Goal: Transaction & Acquisition: Purchase product/service

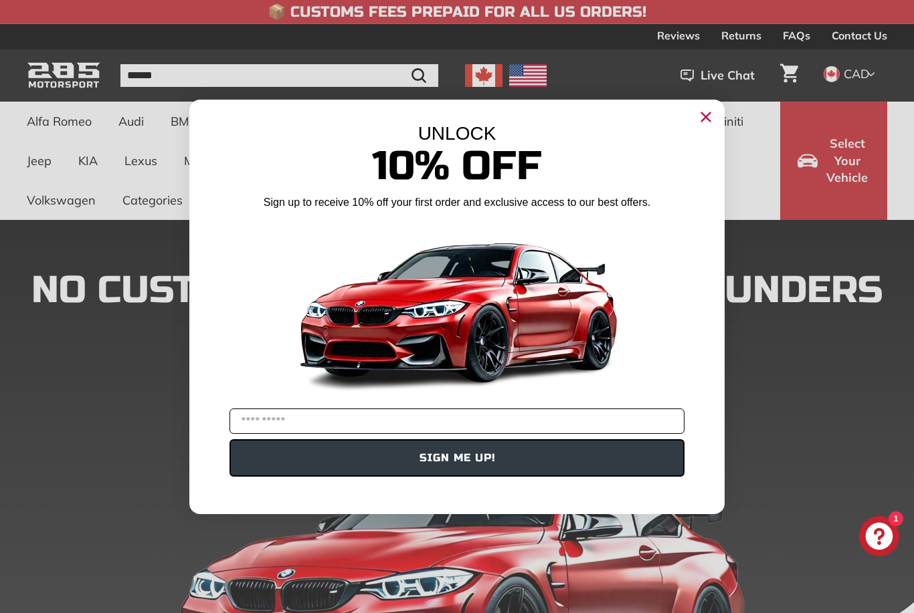
click at [474, 413] on input "YOUR EMAIL" at bounding box center [456, 421] width 455 height 25
type input "**********"
click at [272, 458] on button "SIGN ME UP!" at bounding box center [456, 457] width 455 height 37
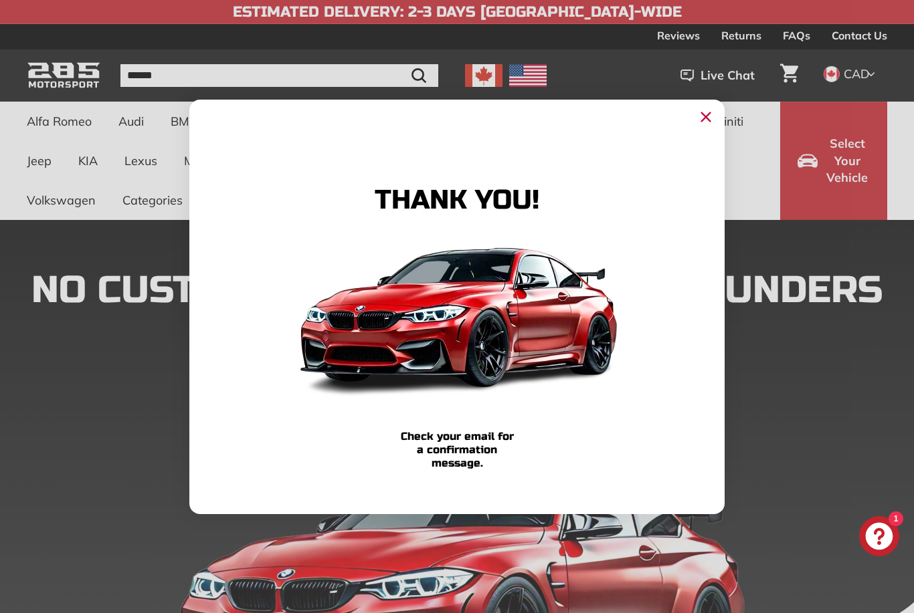
click at [704, 116] on icon "Close dialog" at bounding box center [706, 116] width 9 height 9
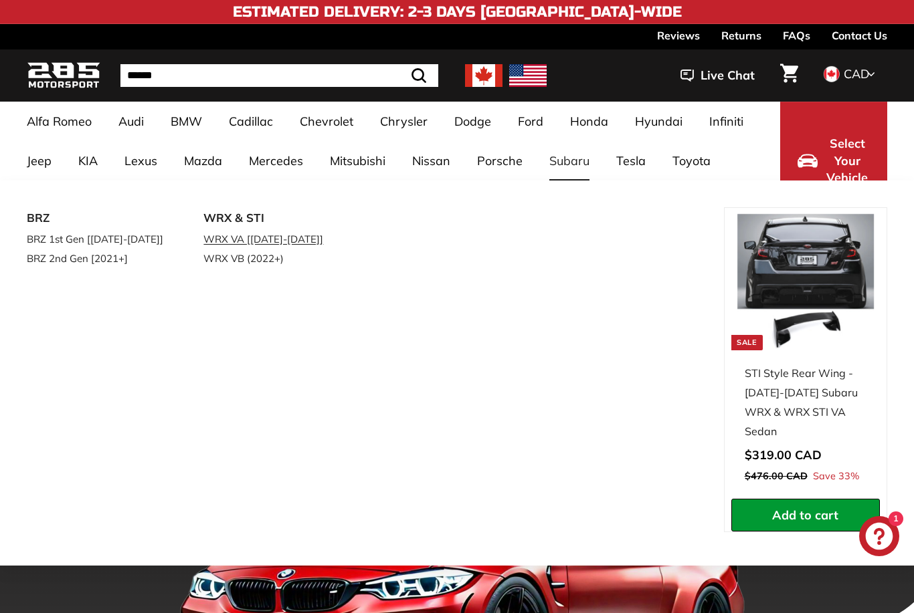
click at [270, 238] on link "WRX VA [2014-2021]" at bounding box center [272, 238] width 139 height 19
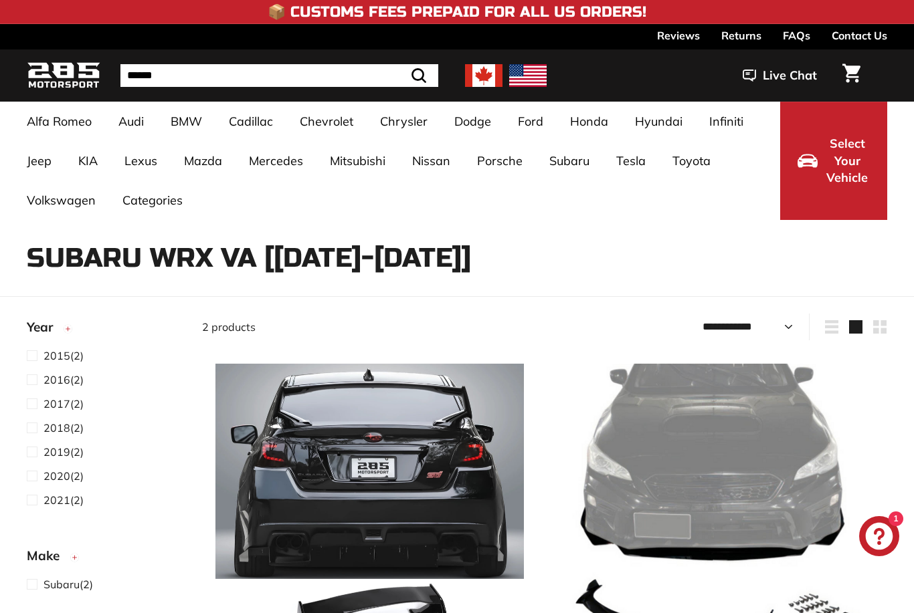
select select "**********"
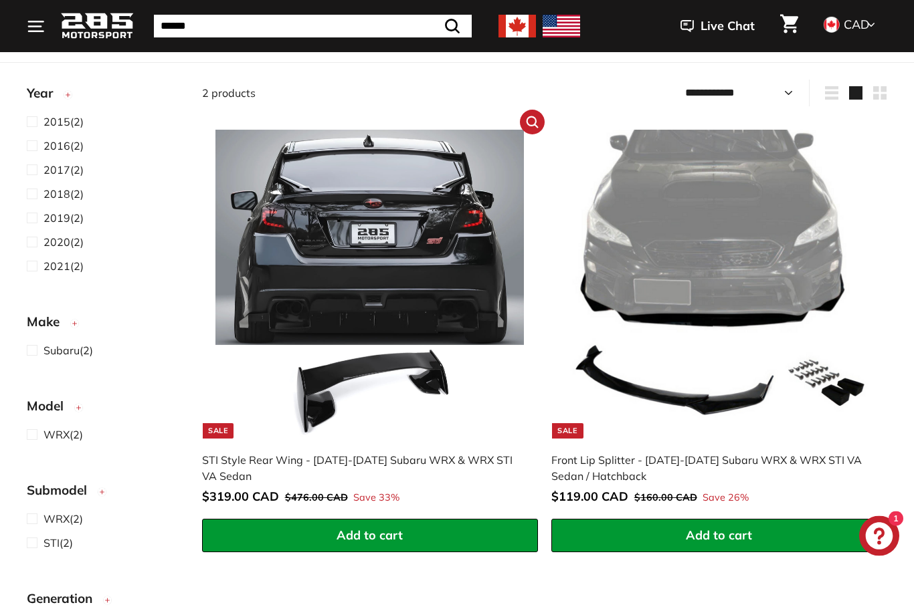
scroll to position [235, 0]
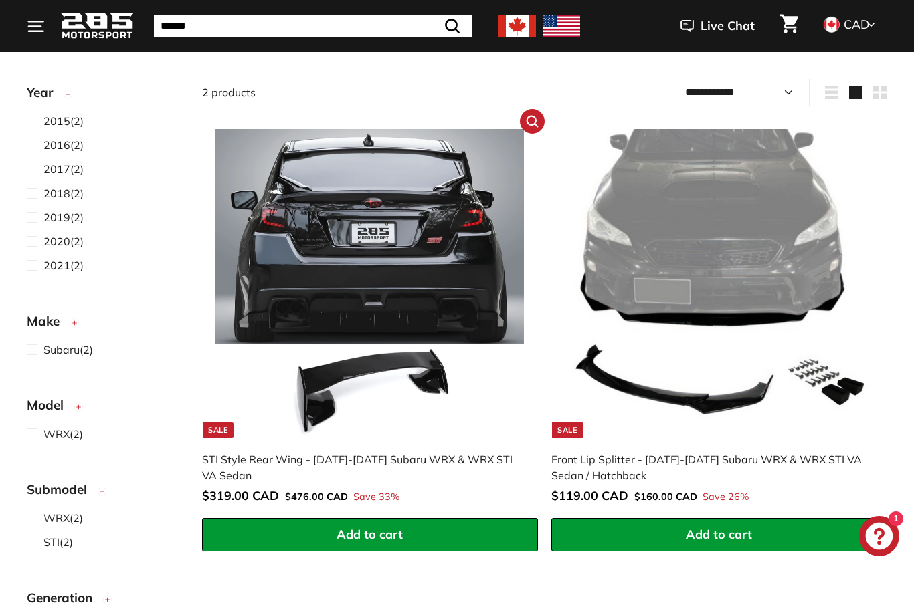
click at [391, 316] on img at bounding box center [369, 283] width 309 height 309
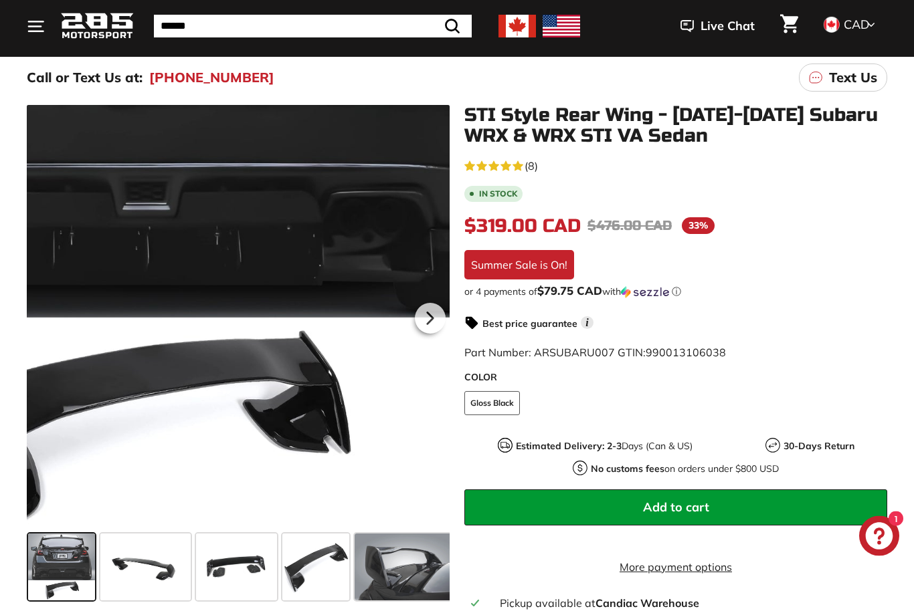
scroll to position [163, 0]
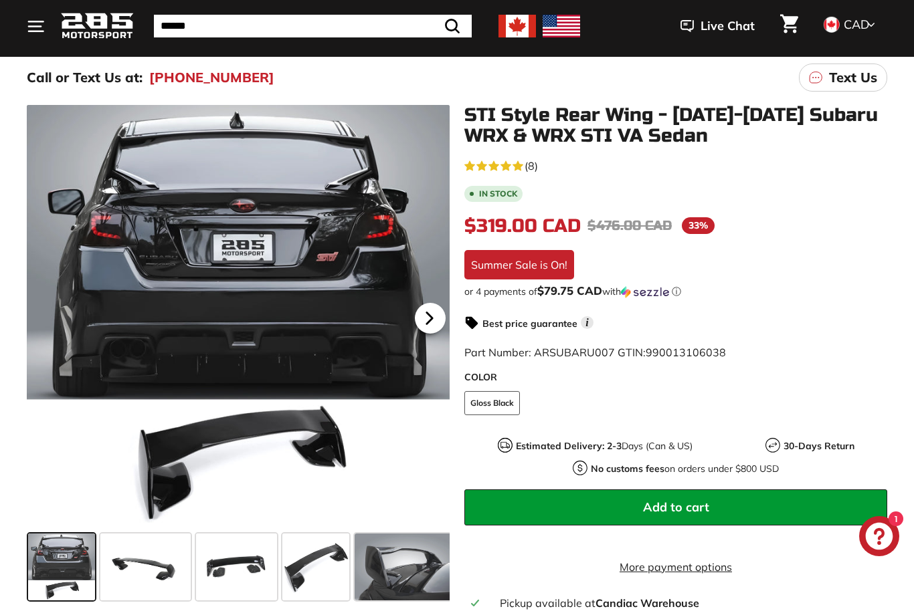
click at [432, 334] on icon at bounding box center [429, 318] width 31 height 31
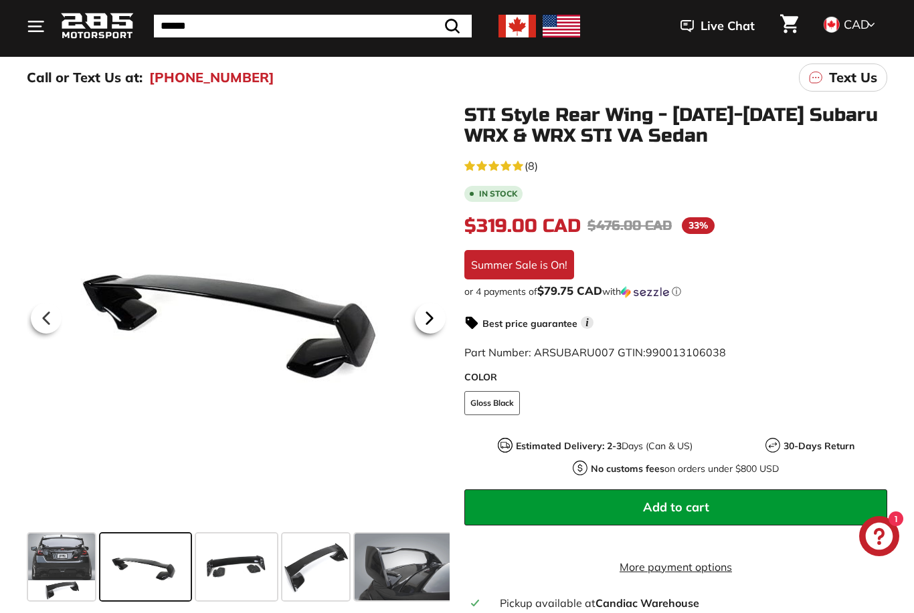
click at [429, 326] on icon at bounding box center [429, 318] width 31 height 31
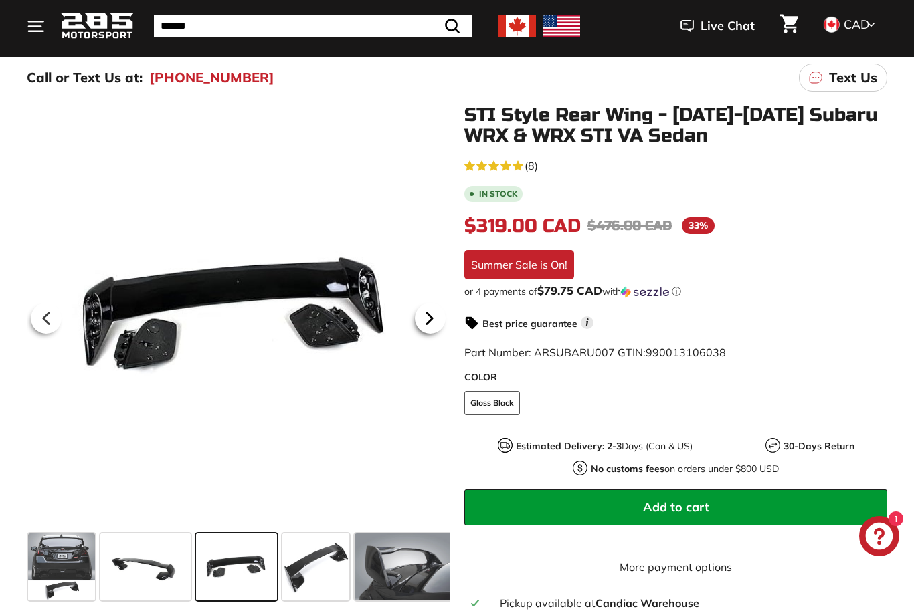
click at [429, 325] on icon at bounding box center [429, 318] width 31 height 31
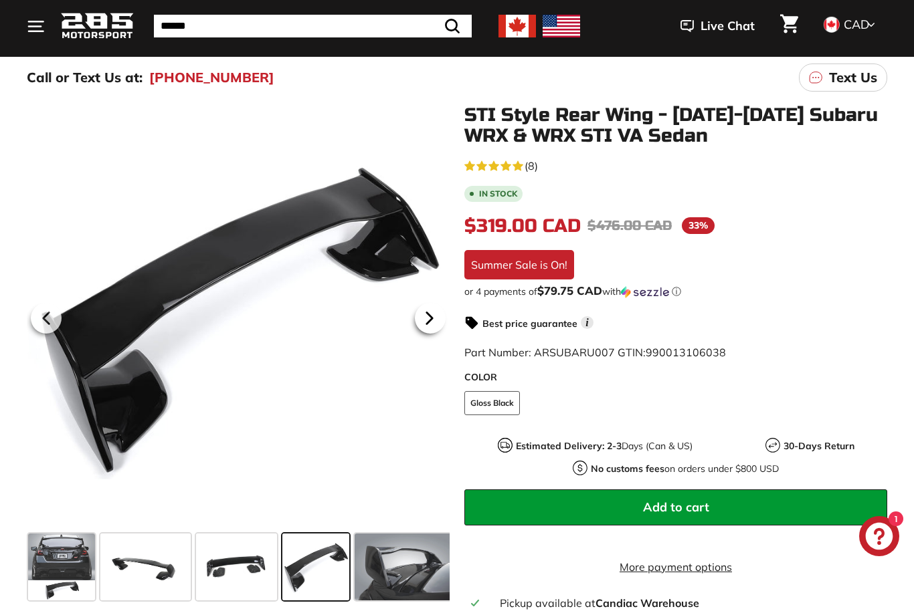
click at [429, 325] on icon at bounding box center [429, 318] width 31 height 31
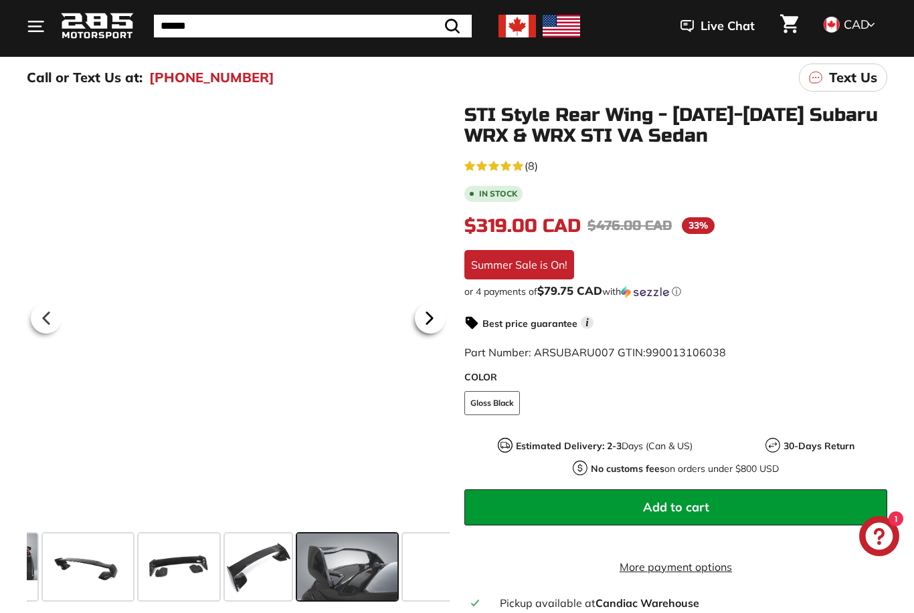
scroll to position [0, 167]
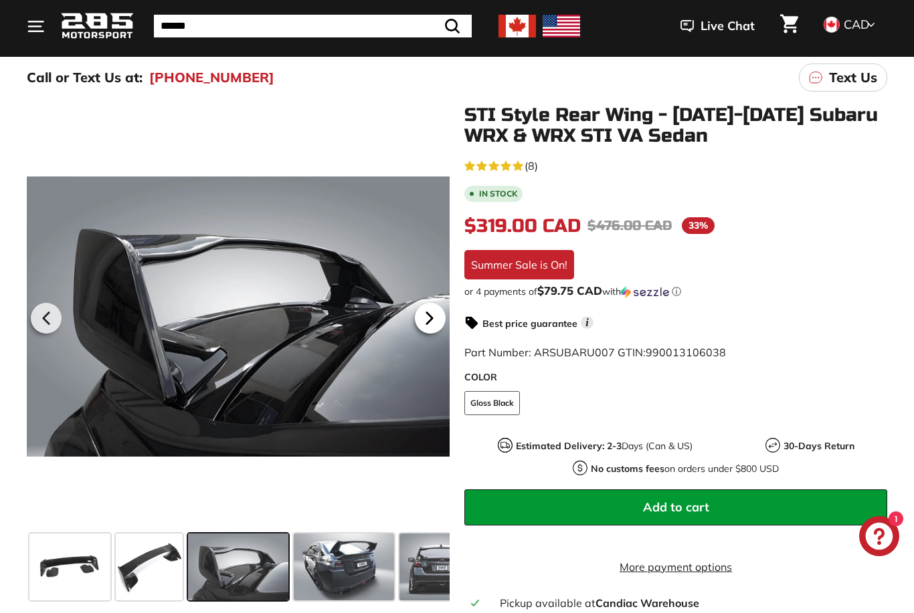
click at [429, 325] on icon at bounding box center [429, 318] width 31 height 31
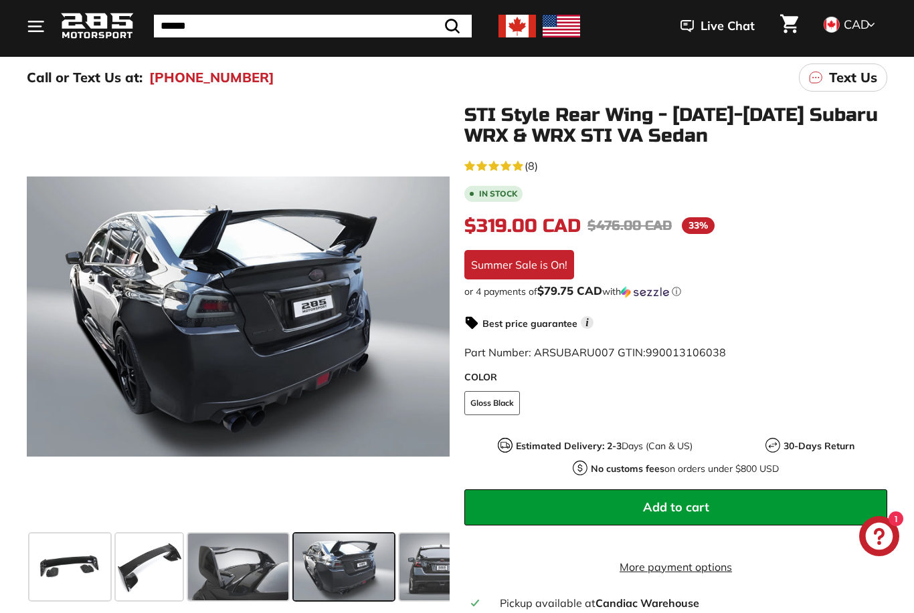
click at [702, 506] on span "Add to cart" at bounding box center [676, 507] width 66 height 15
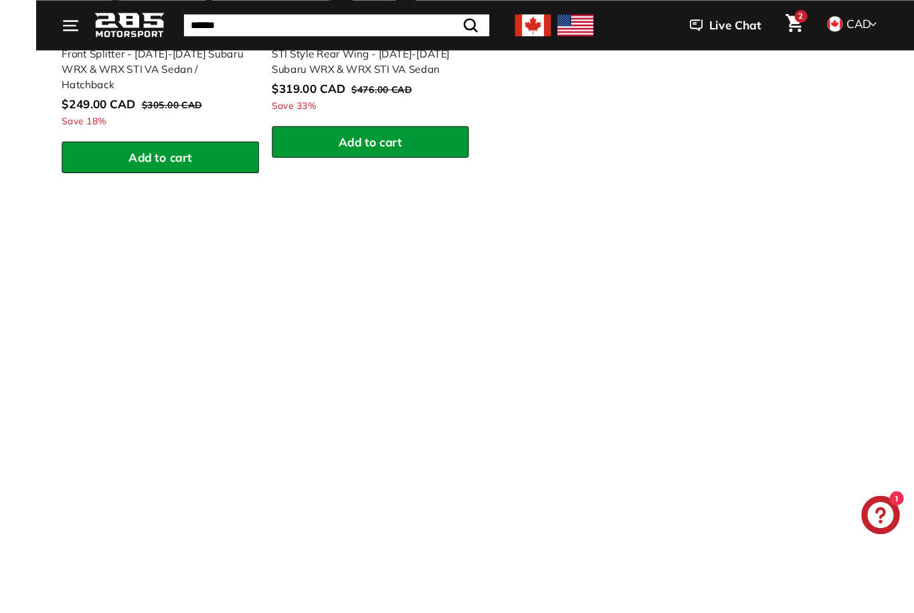
scroll to position [910, 0]
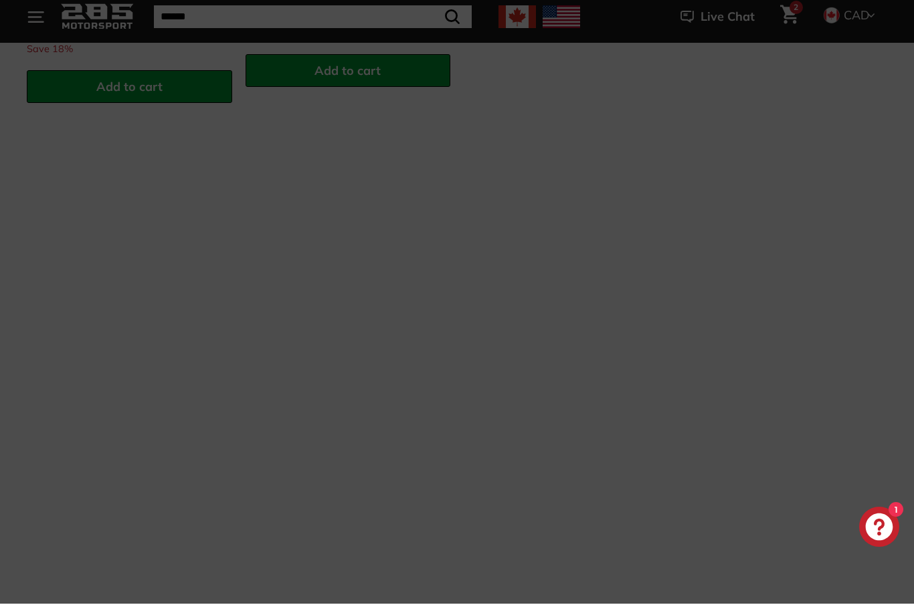
scroll to position [919, 0]
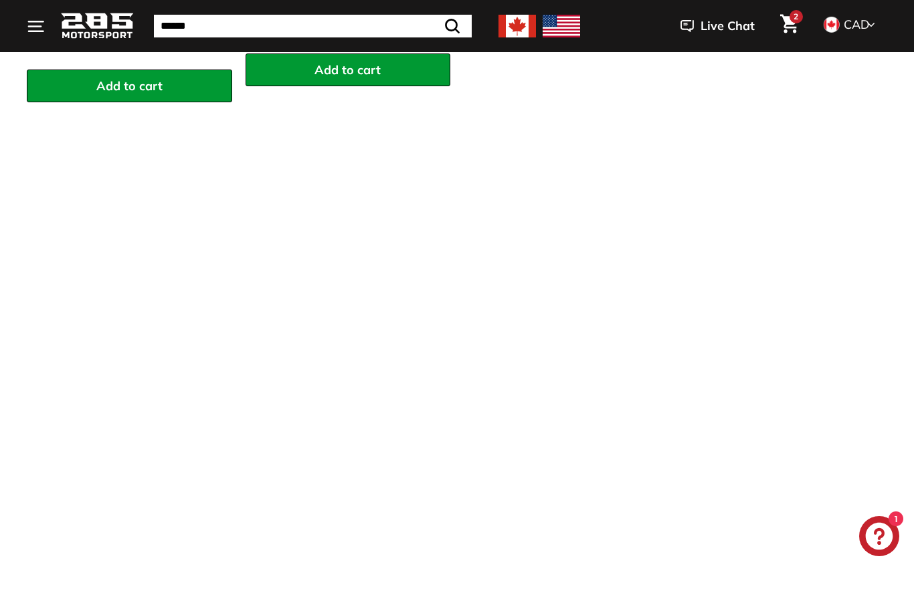
scroll to position [953, 0]
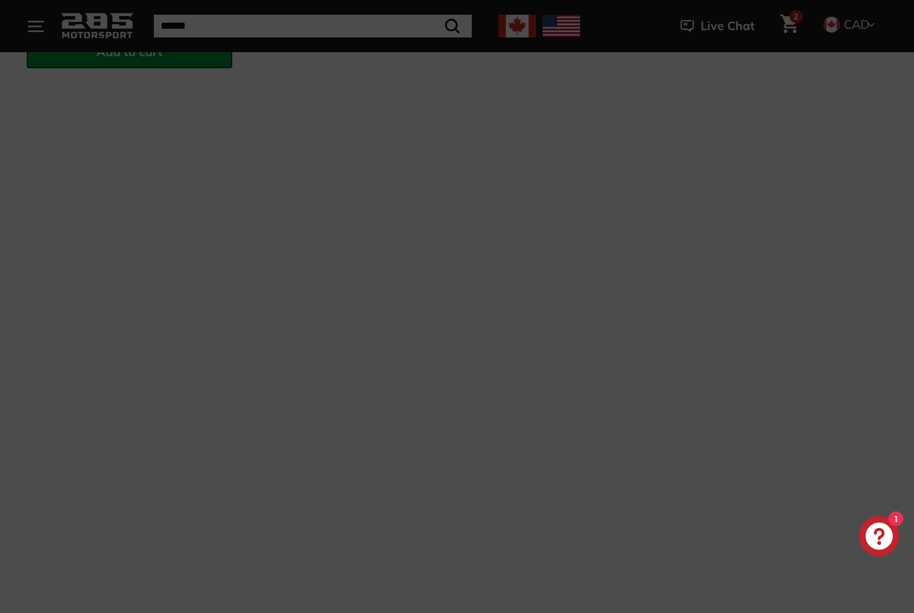
scroll to position [41, 0]
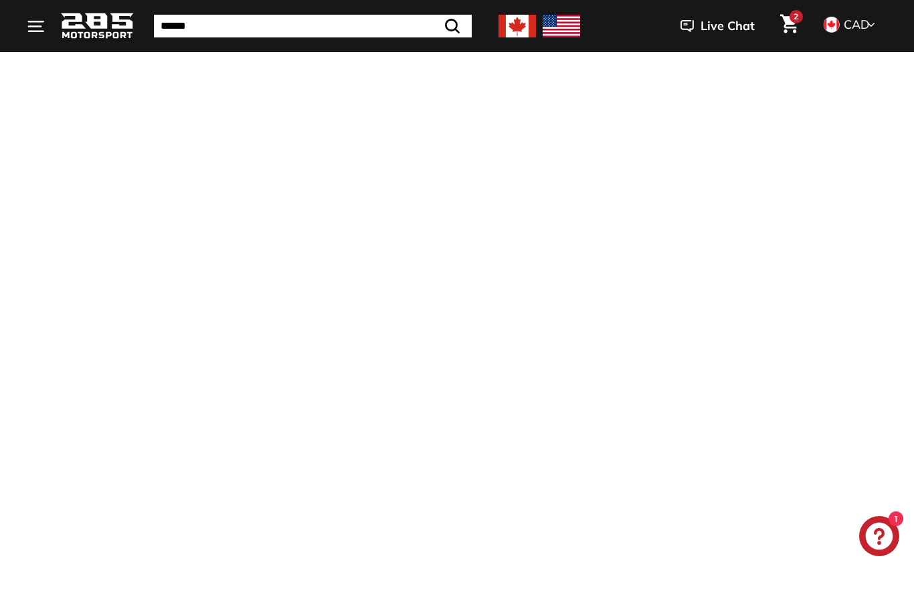
scroll to position [1340, 0]
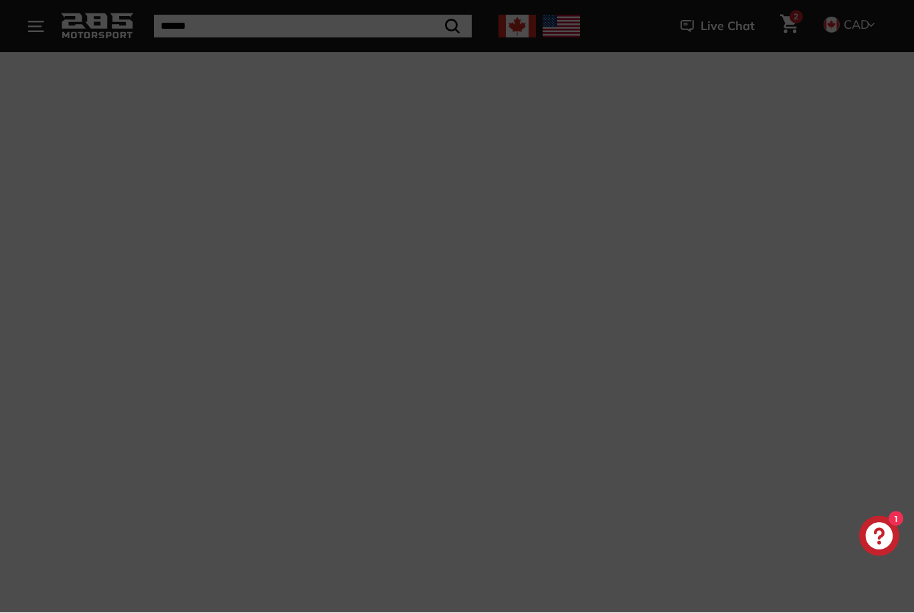
scroll to position [1340, 0]
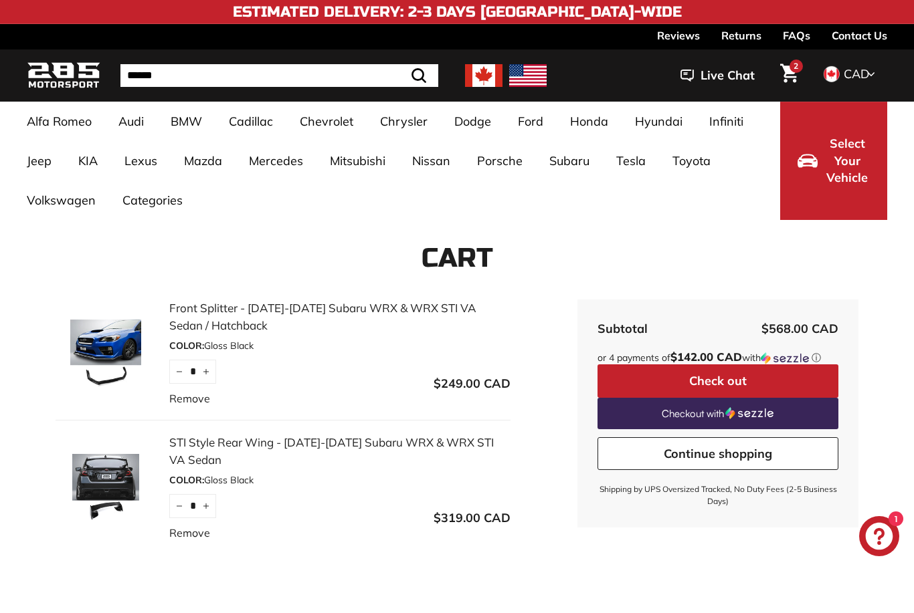
click at [760, 383] on button "Check out" at bounding box center [717, 380] width 241 height 33
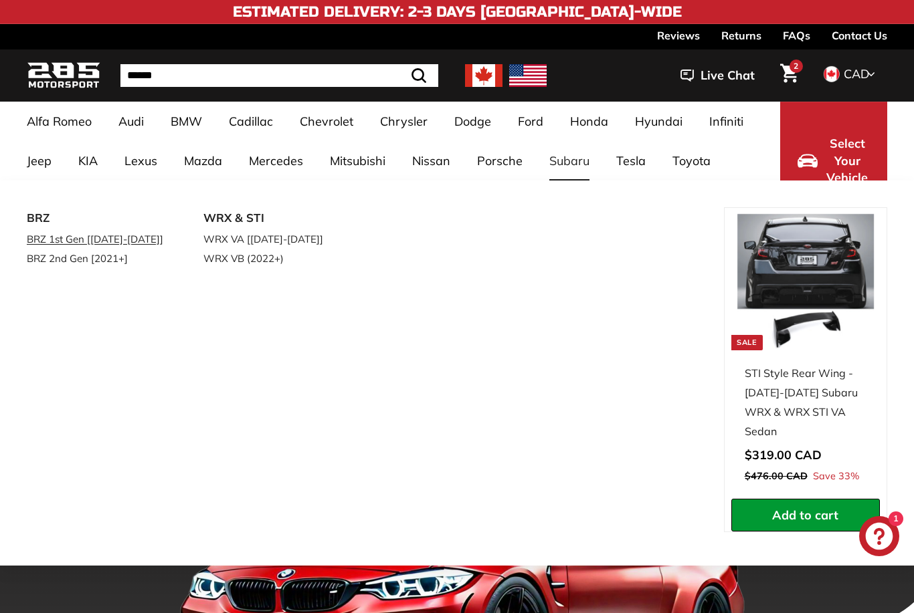
click at [78, 239] on link "BRZ 1st Gen [2013-2020]" at bounding box center [96, 238] width 139 height 19
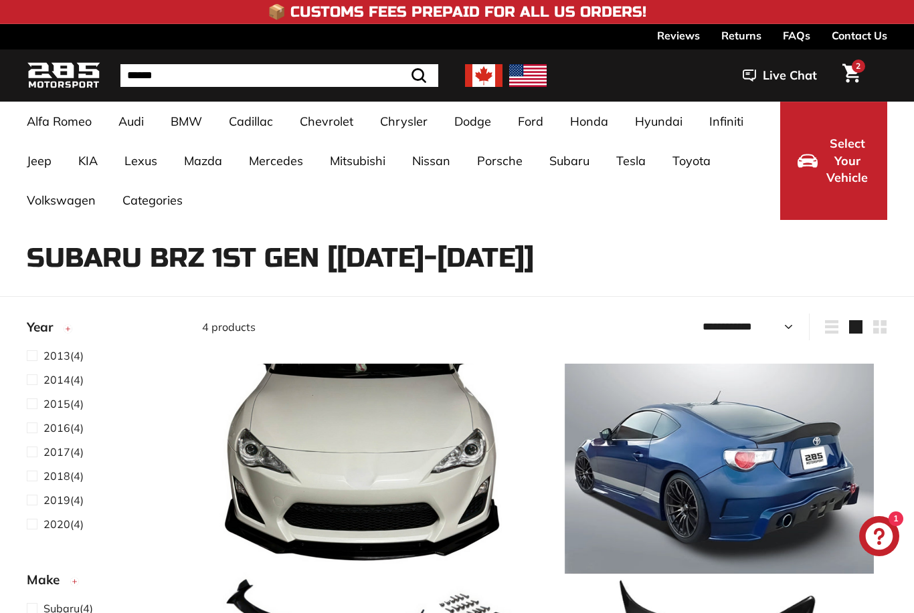
select select "**********"
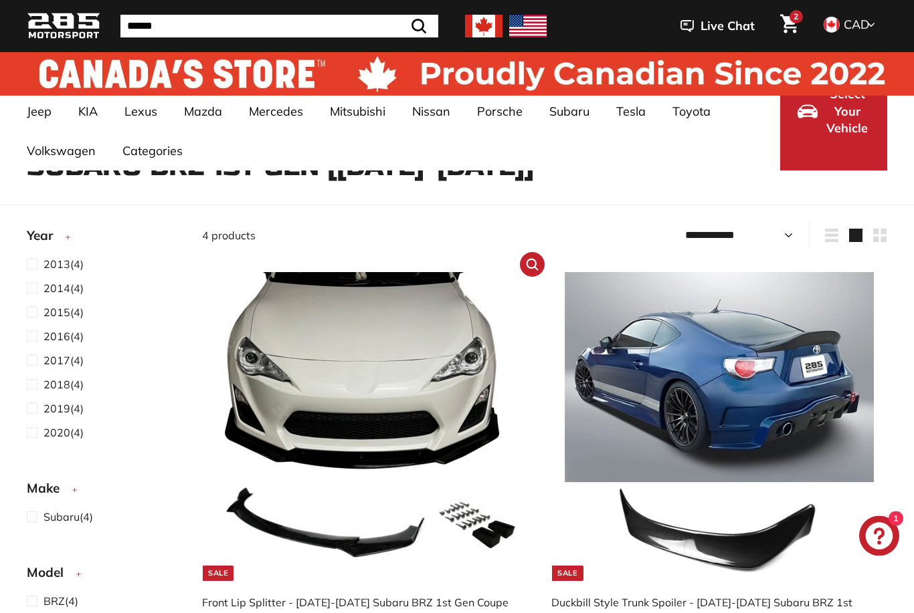
scroll to position [23, 0]
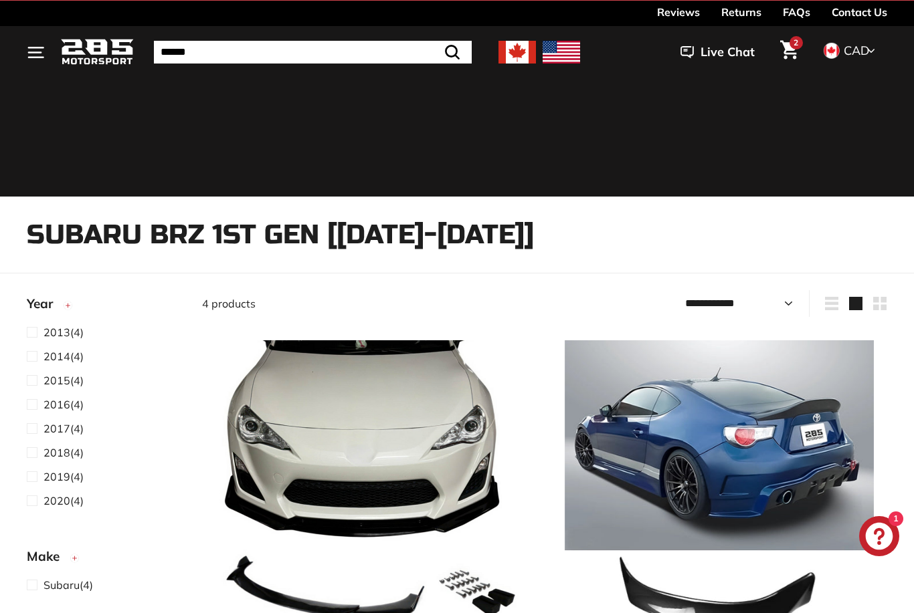
click at [789, 54] on icon "Cart" at bounding box center [789, 50] width 18 height 19
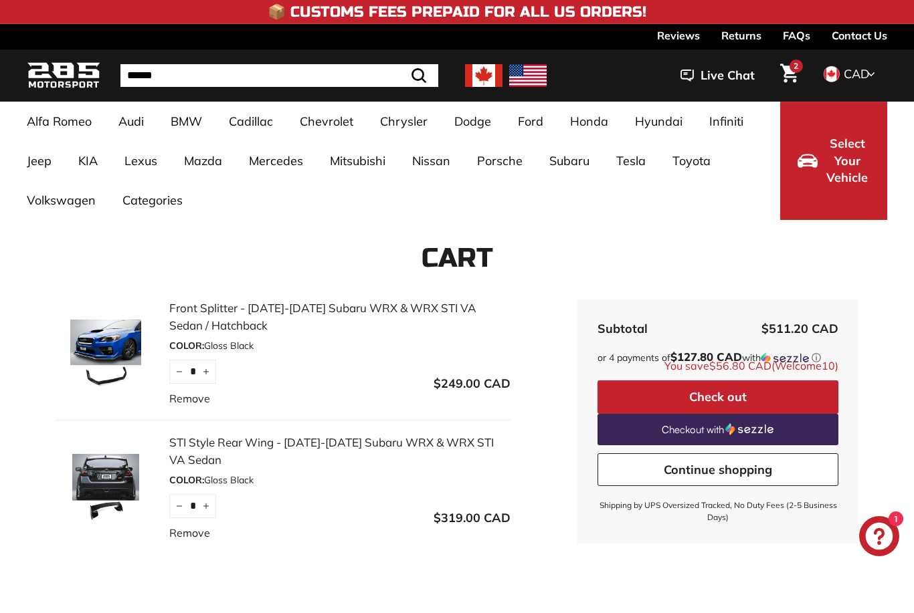
click at [728, 393] on button "Check out" at bounding box center [717, 397] width 241 height 33
